Goal: Transaction & Acquisition: Purchase product/service

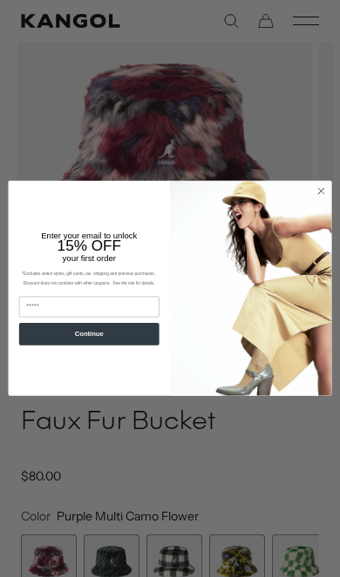
scroll to position [0, 298]
click at [327, 199] on circle "Close dialog" at bounding box center [321, 192] width 14 height 14
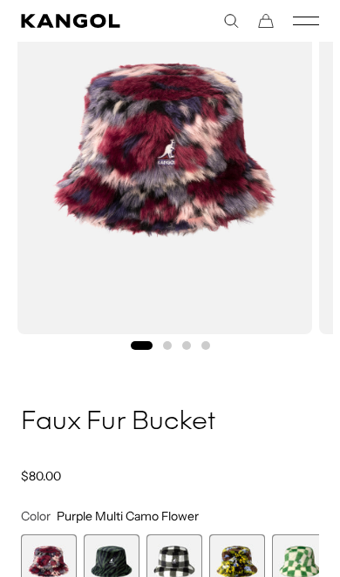
scroll to position [0, 0]
click at [110, 549] on span "4 of 12" at bounding box center [112, 563] width 56 height 56
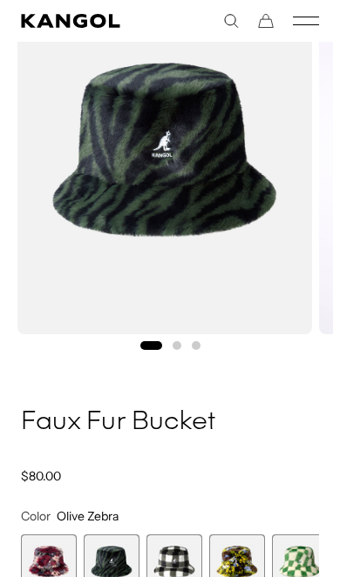
scroll to position [0, 298]
click at [172, 549] on span "5 of 12" at bounding box center [174, 563] width 56 height 56
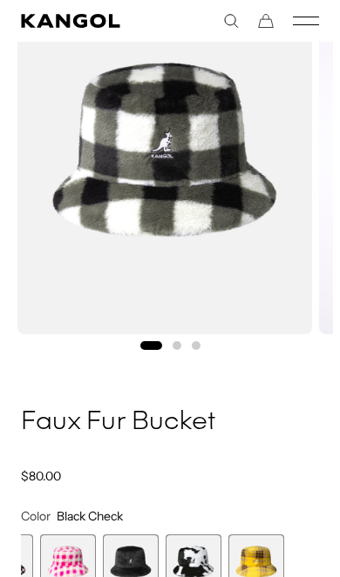
click at [187, 560] on span "11 of 12" at bounding box center [193, 563] width 56 height 56
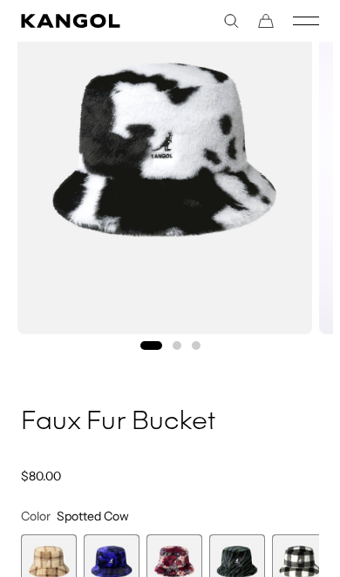
click at [107, 564] on span "2 of 12" at bounding box center [112, 563] width 56 height 56
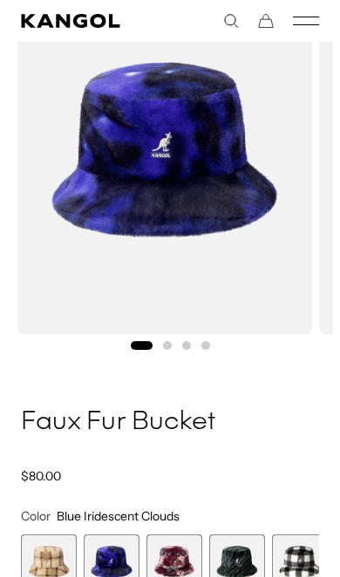
click at [174, 560] on span "3 of 12" at bounding box center [174, 563] width 56 height 56
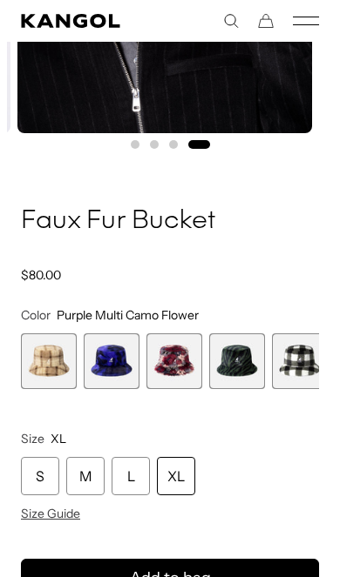
scroll to position [390, 0]
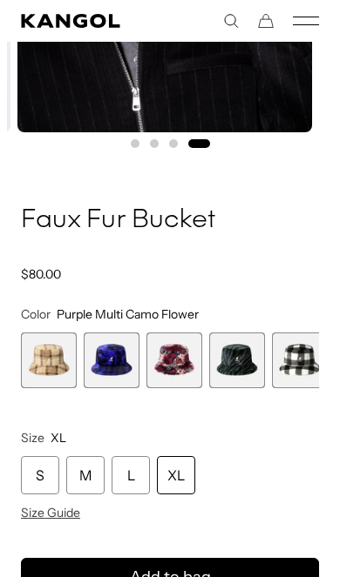
click at [172, 353] on span "3 of 12" at bounding box center [174, 361] width 56 height 56
click at [36, 349] on span "1 of 12" at bounding box center [49, 361] width 56 height 56
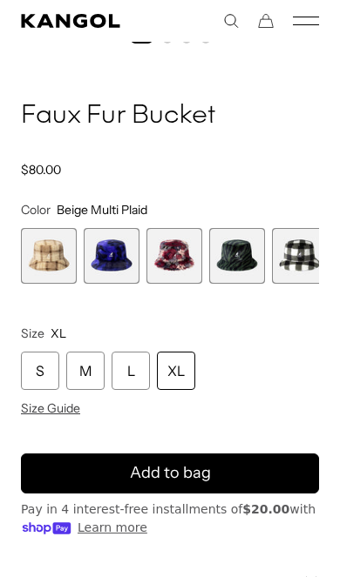
scroll to position [515, 0]
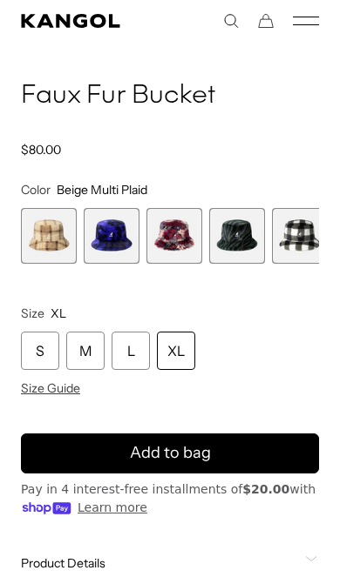
click at [78, 334] on div "M" at bounding box center [85, 351] width 38 height 38
click at [77, 435] on button "Add to bag" at bounding box center [170, 454] width 298 height 40
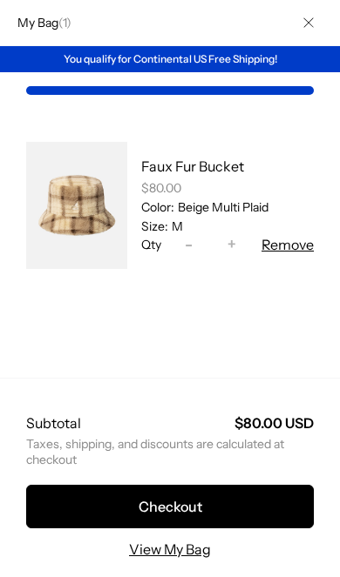
click at [320, 19] on button "Close" at bounding box center [308, 22] width 45 height 45
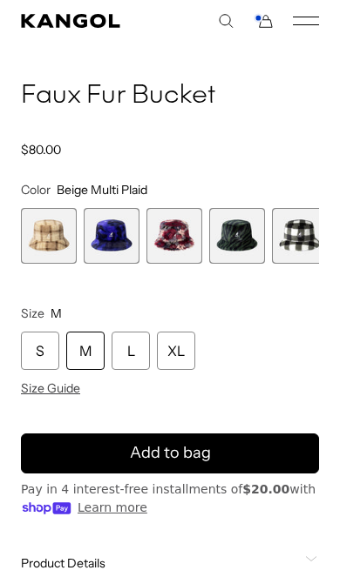
scroll to position [0, 0]
click at [169, 238] on span "3 of 12" at bounding box center [174, 236] width 56 height 56
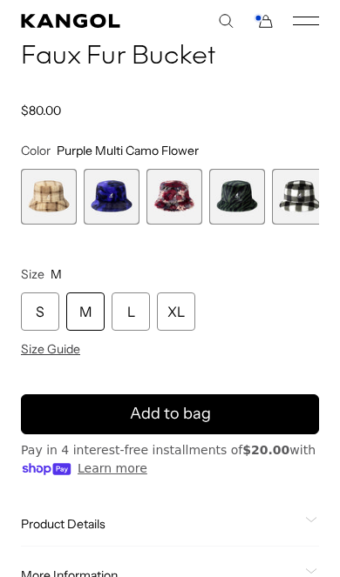
click at [57, 402] on button "Add to bag" at bounding box center [170, 415] width 298 height 40
